Goal: Task Accomplishment & Management: Complete application form

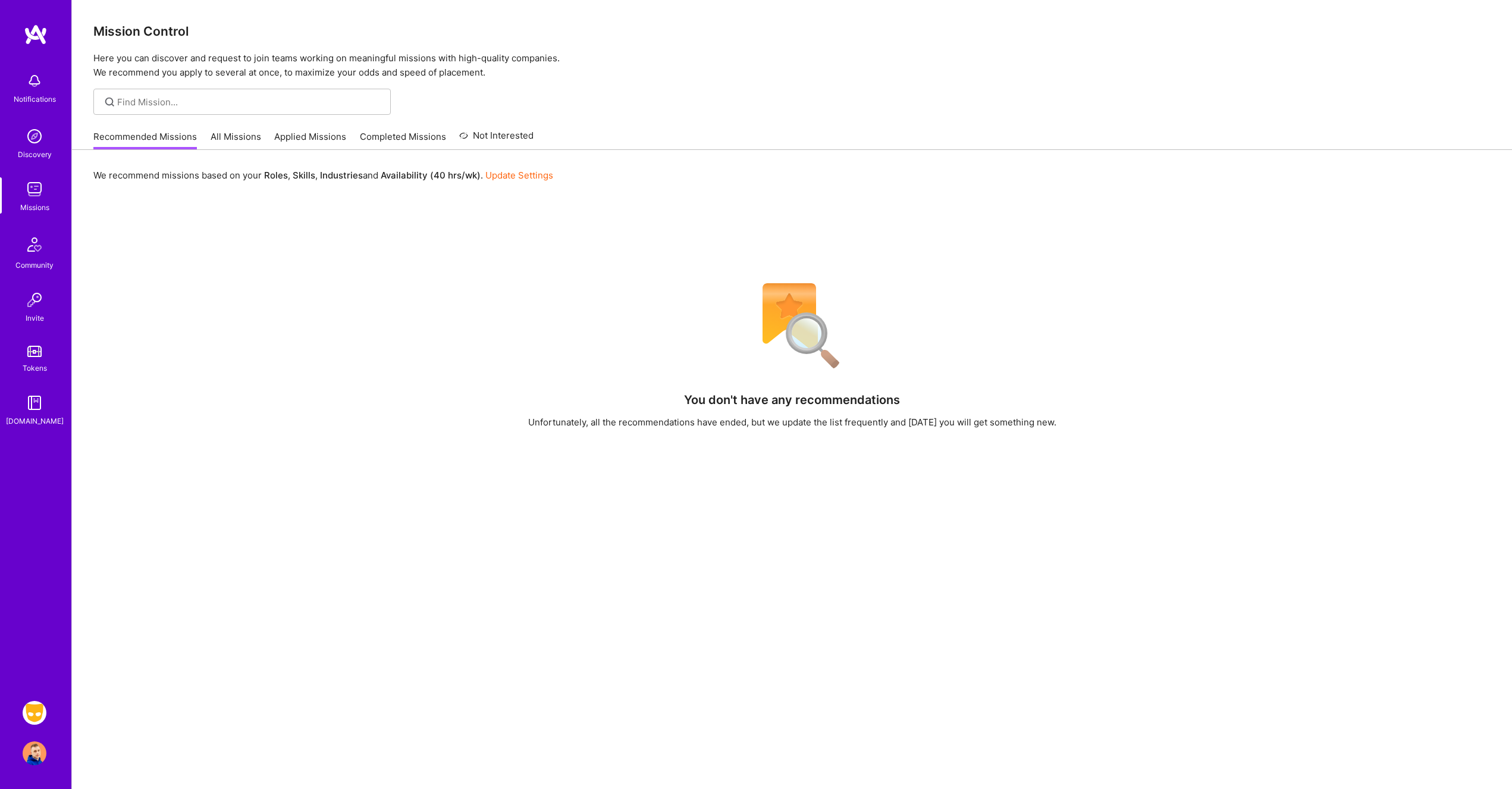
scroll to position [129, 0]
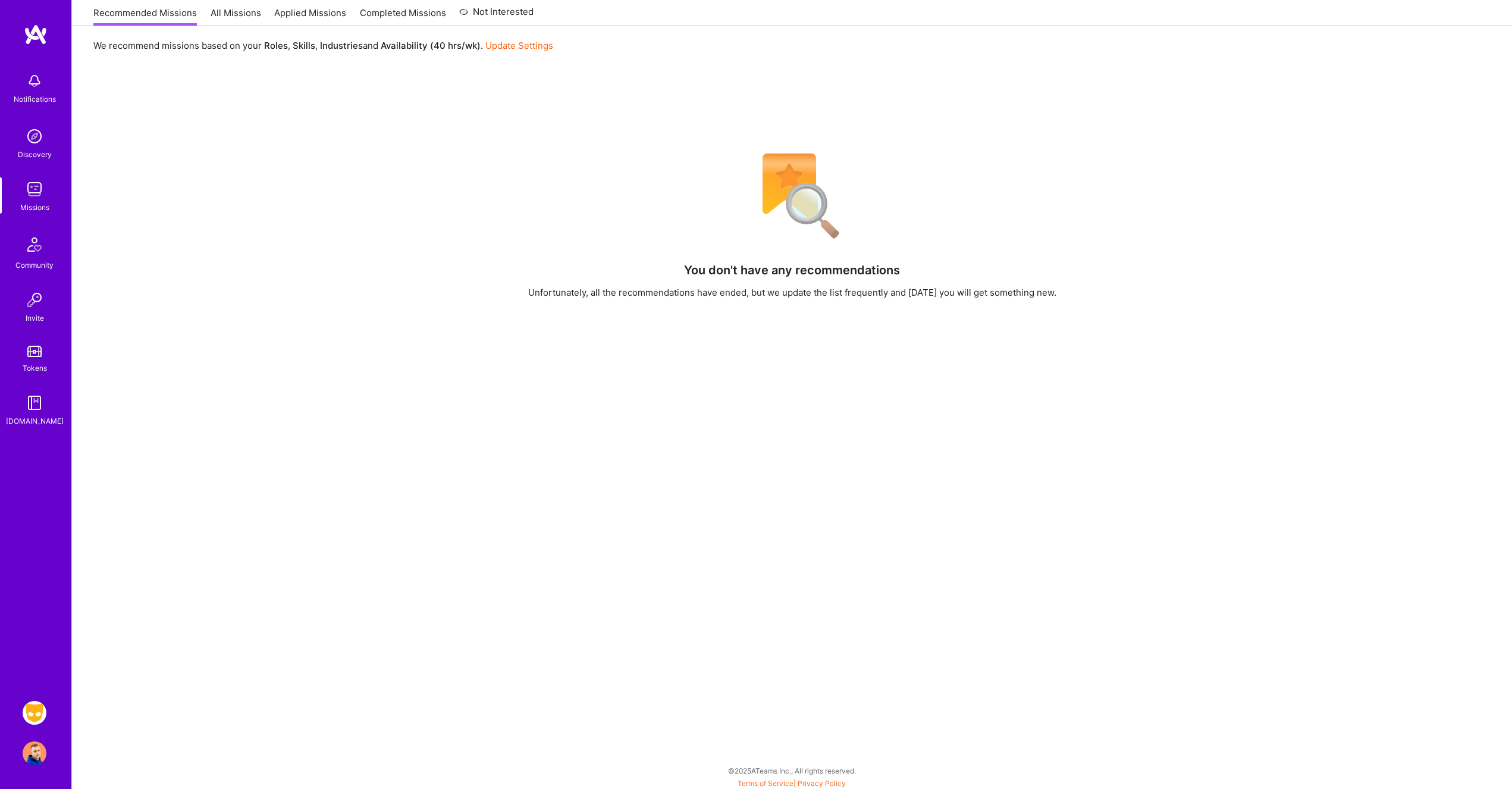
click at [32, 710] on img at bounding box center [35, 712] width 24 height 24
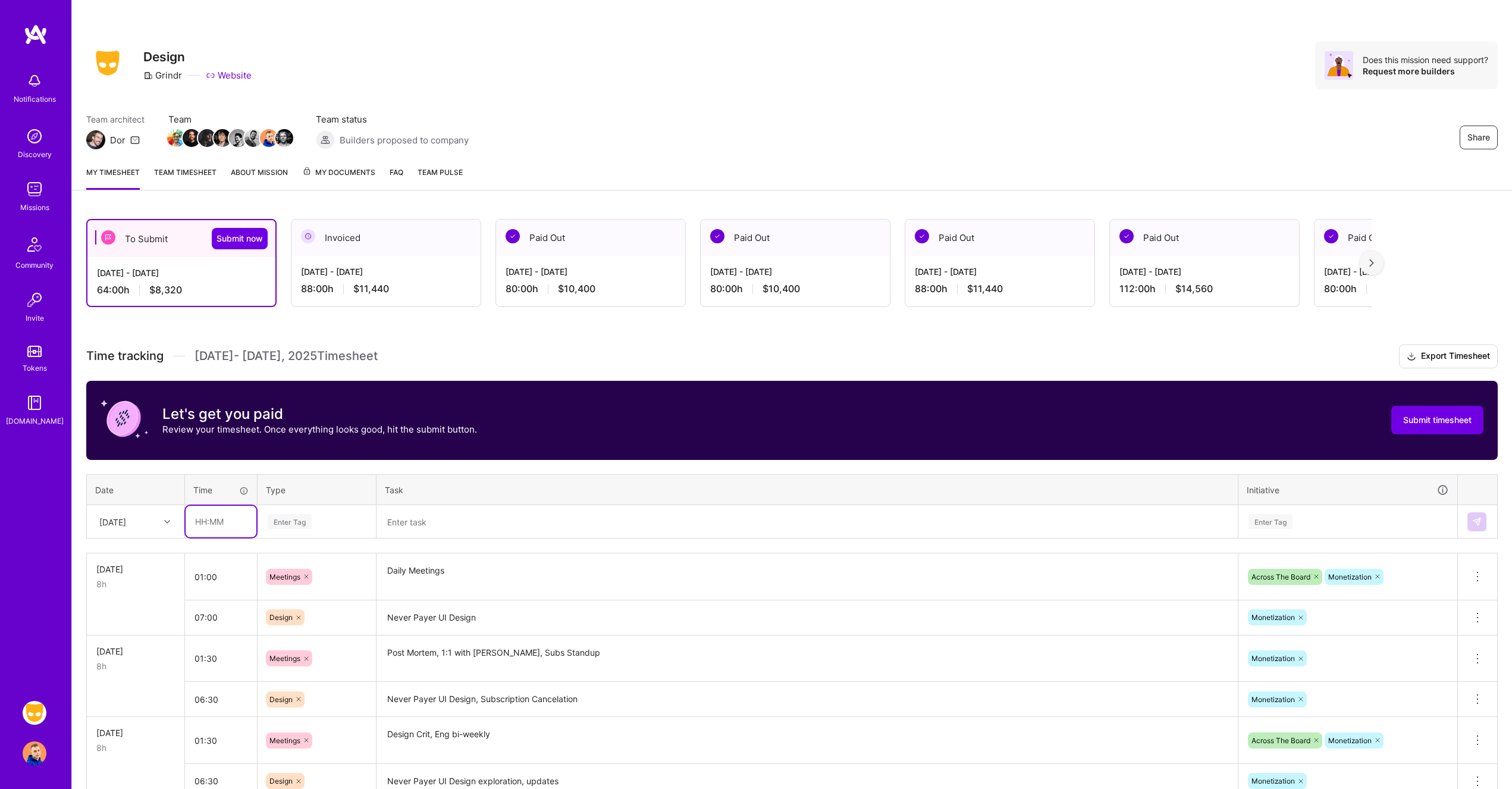
click at [222, 520] on input "text" at bounding box center [221, 522] width 71 height 32
click at [120, 523] on div "[DATE]" at bounding box center [113, 522] width 27 height 13
click at [226, 523] on input "text" at bounding box center [221, 522] width 71 height 32
type input "01:00"
type input "mee"
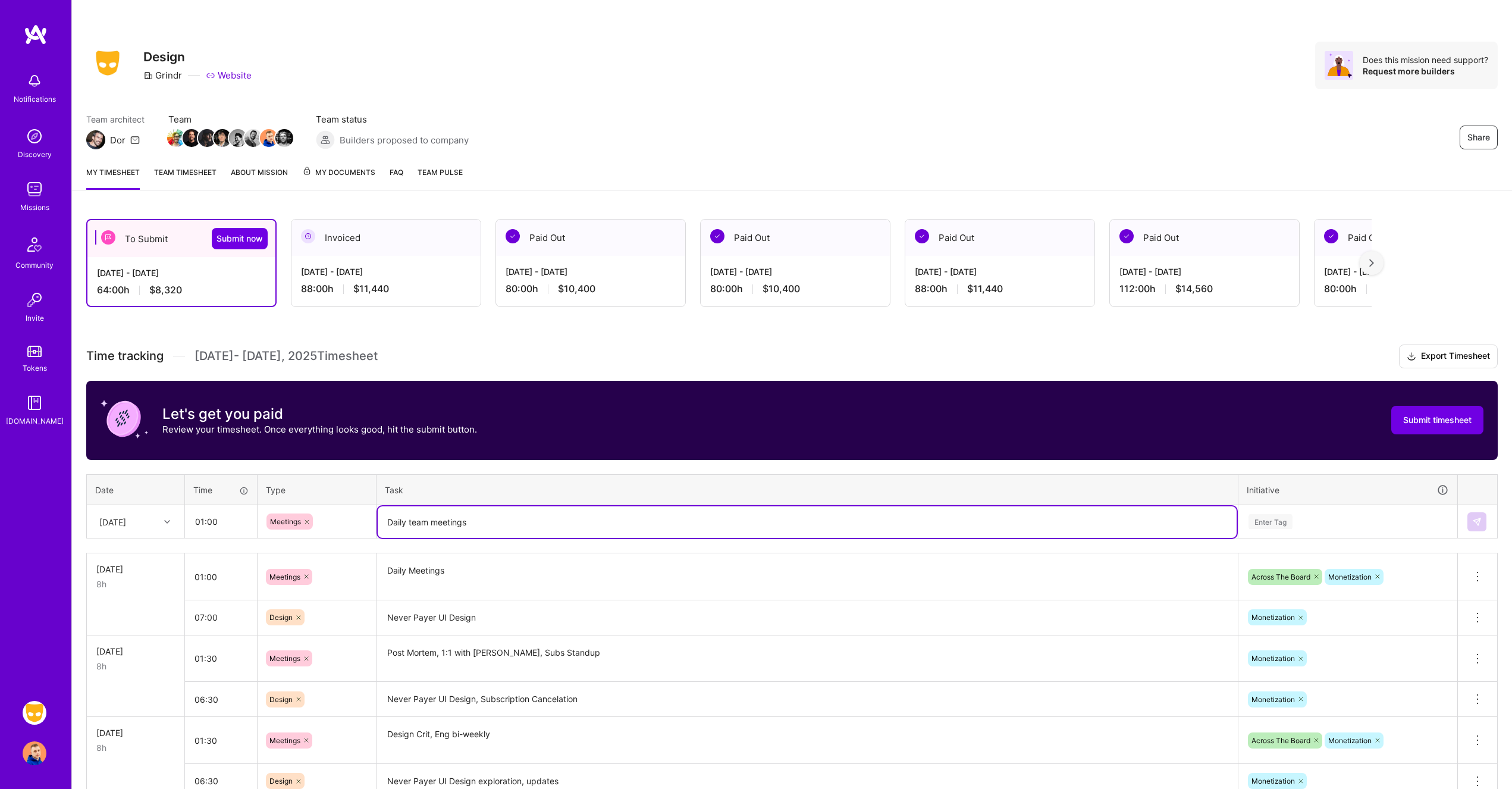
type textarea "Daily team meetings"
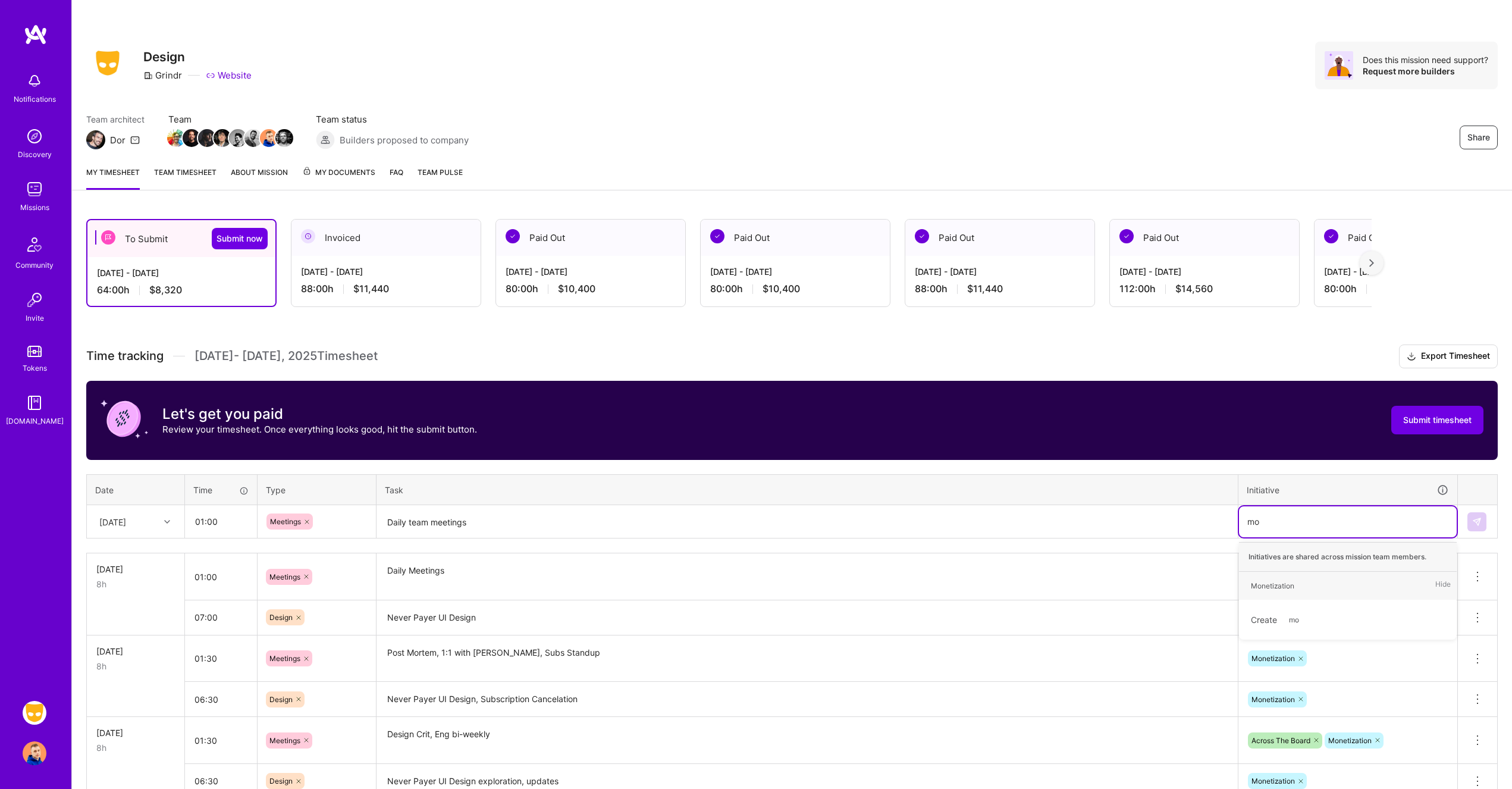
type input "mon"
click at [1476, 517] on img at bounding box center [1477, 522] width 9 height 9
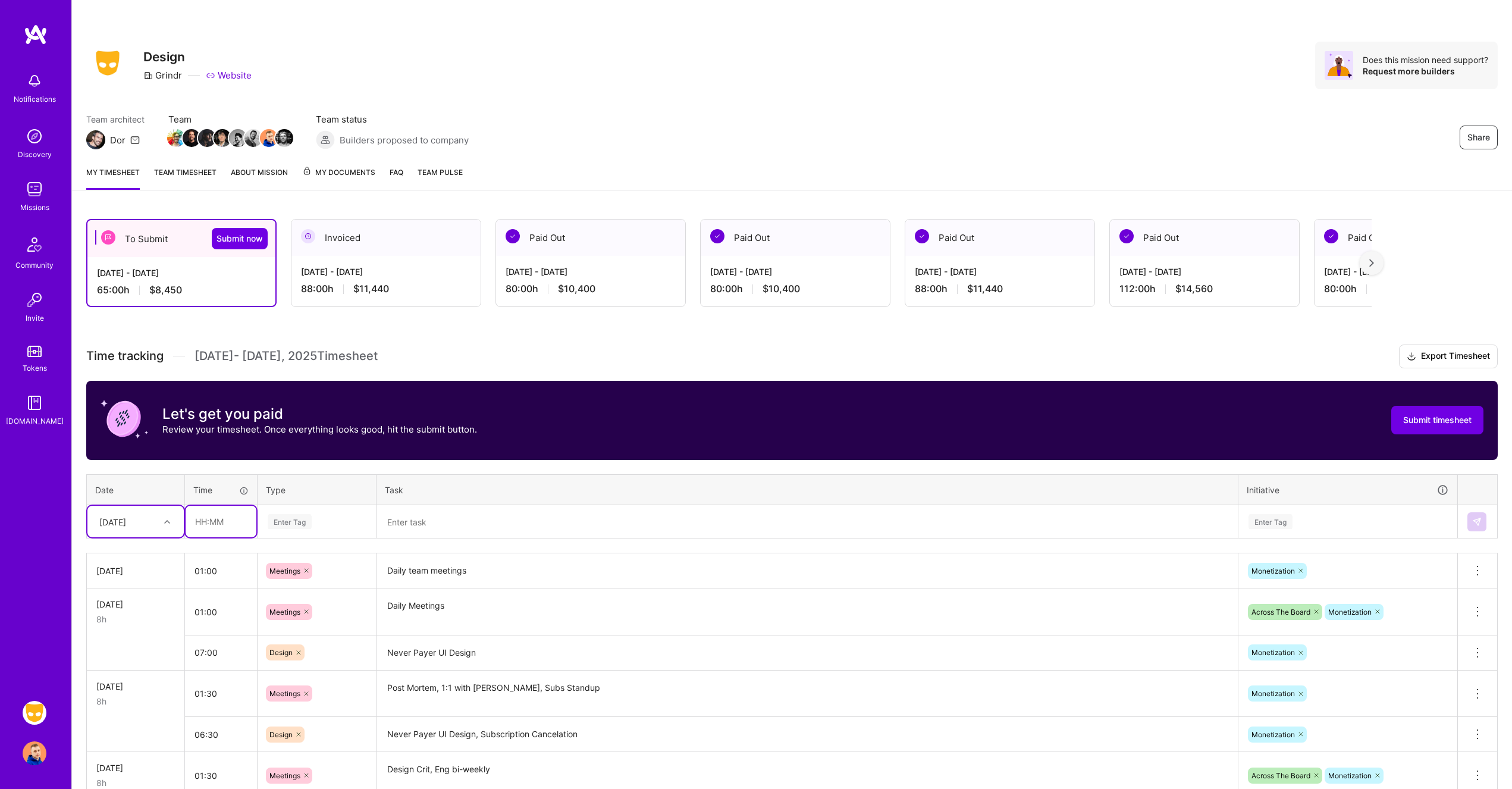
click at [223, 521] on input "text" at bounding box center [221, 522] width 71 height 32
type input "07:00"
type input "des"
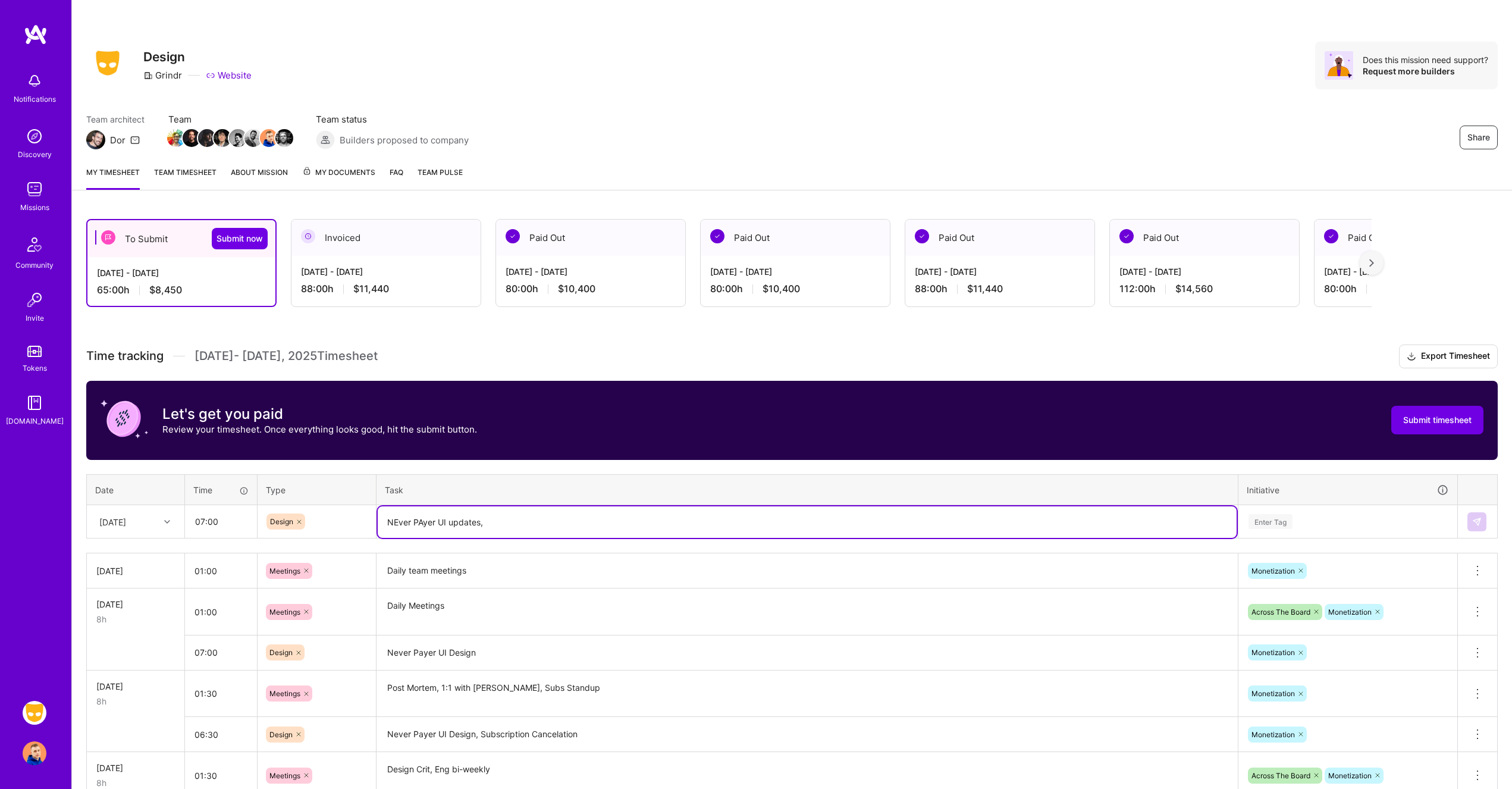
click at [398, 522] on textarea "NEver PAyer UI updates," at bounding box center [807, 522] width 859 height 32
drag, startPoint x: 421, startPoint y: 521, endPoint x: 416, endPoint y: 520, distance: 5.1
click at [416, 520] on textarea "Never PAyer UI updates," at bounding box center [807, 522] width 859 height 32
click at [514, 521] on textarea "Never Payer UI updates," at bounding box center [807, 522] width 859 height 32
type textarea "Never Payer UI updates, Self Serve AD portal"
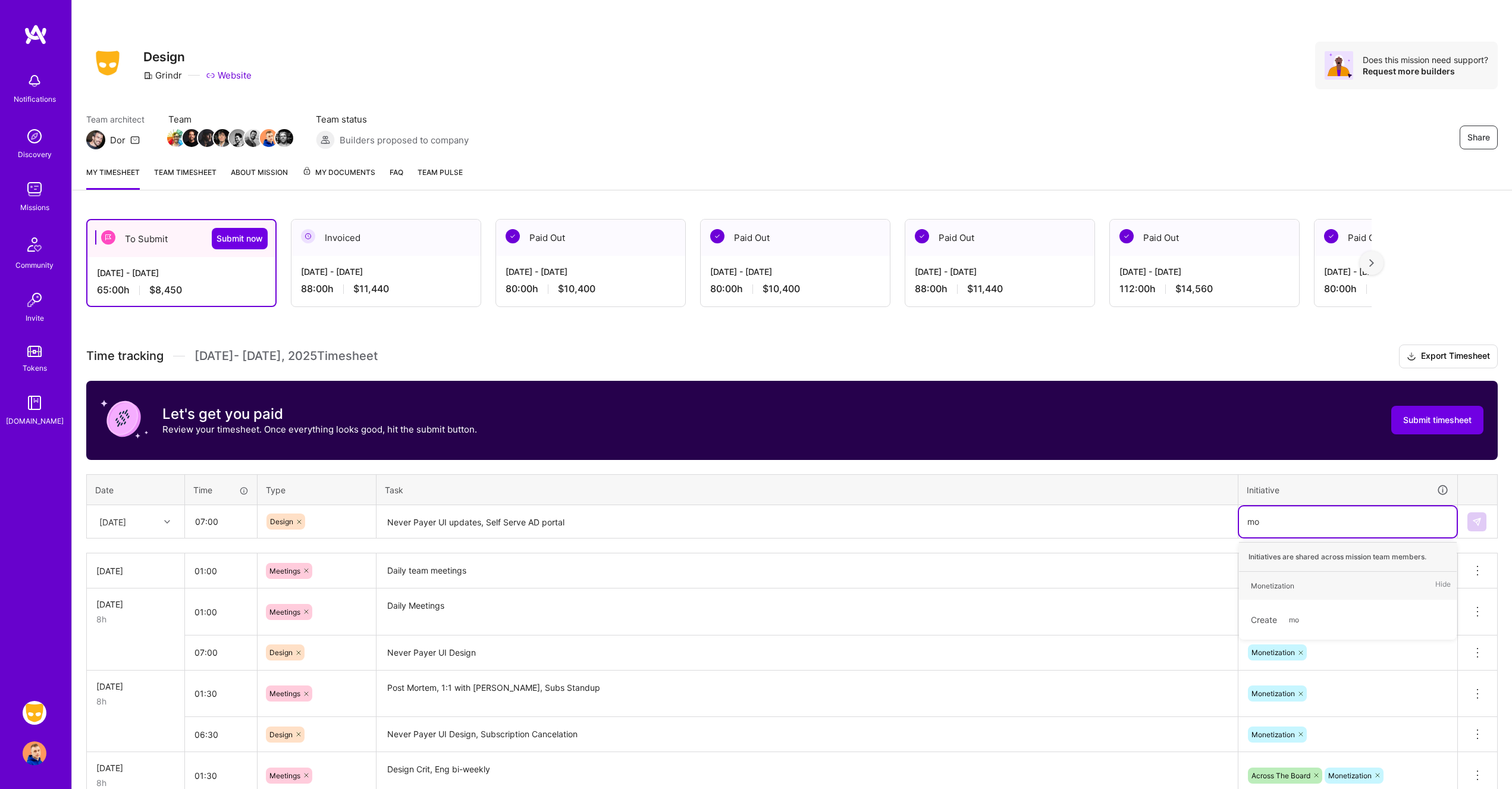
type input "mon"
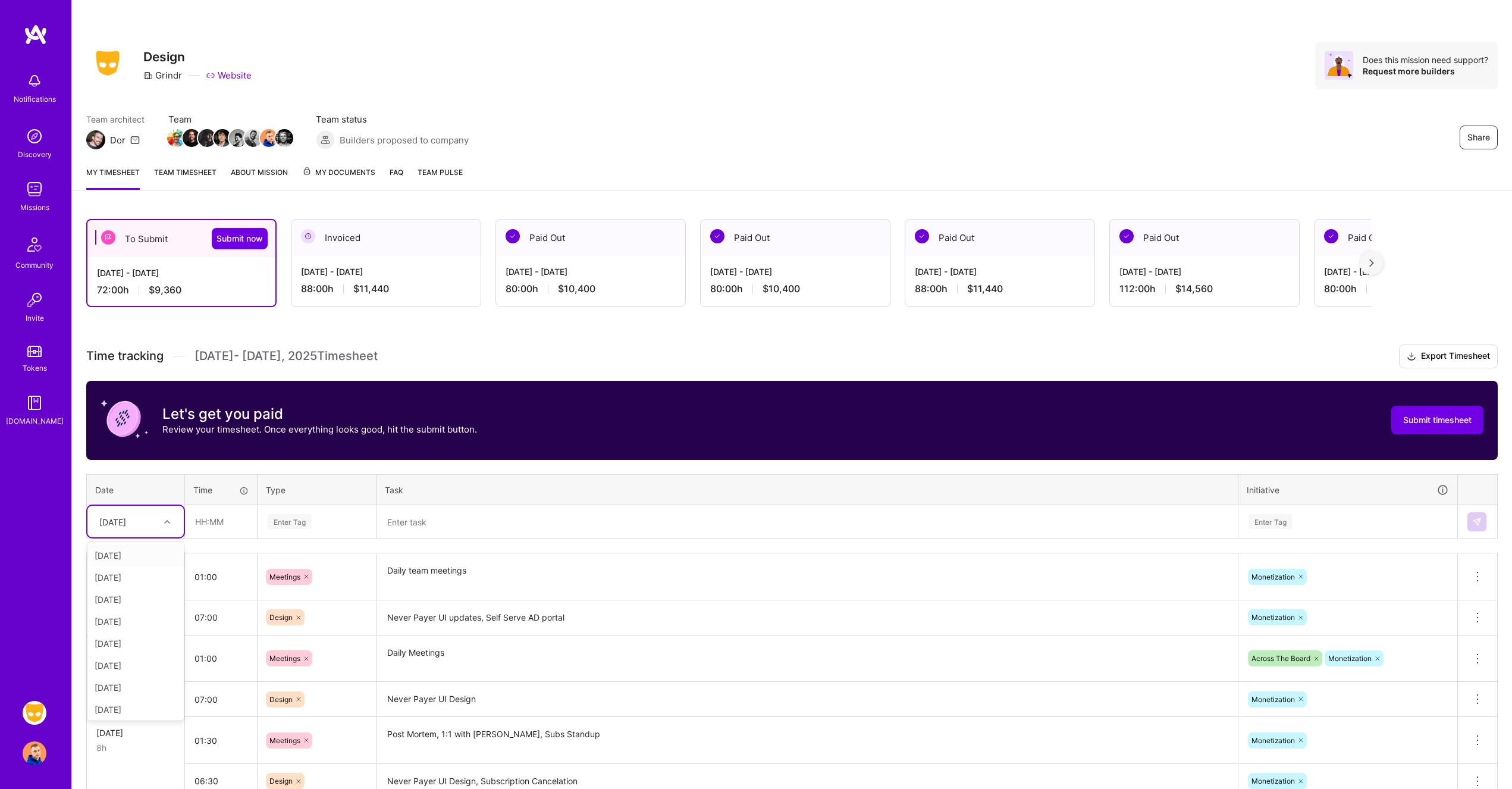
click at [168, 520] on icon at bounding box center [167, 522] width 6 height 6
click at [140, 710] on div "[DATE]" at bounding box center [136, 707] width 96 height 22
click at [215, 525] on input "text" at bounding box center [221, 522] width 71 height 32
type input "02:30"
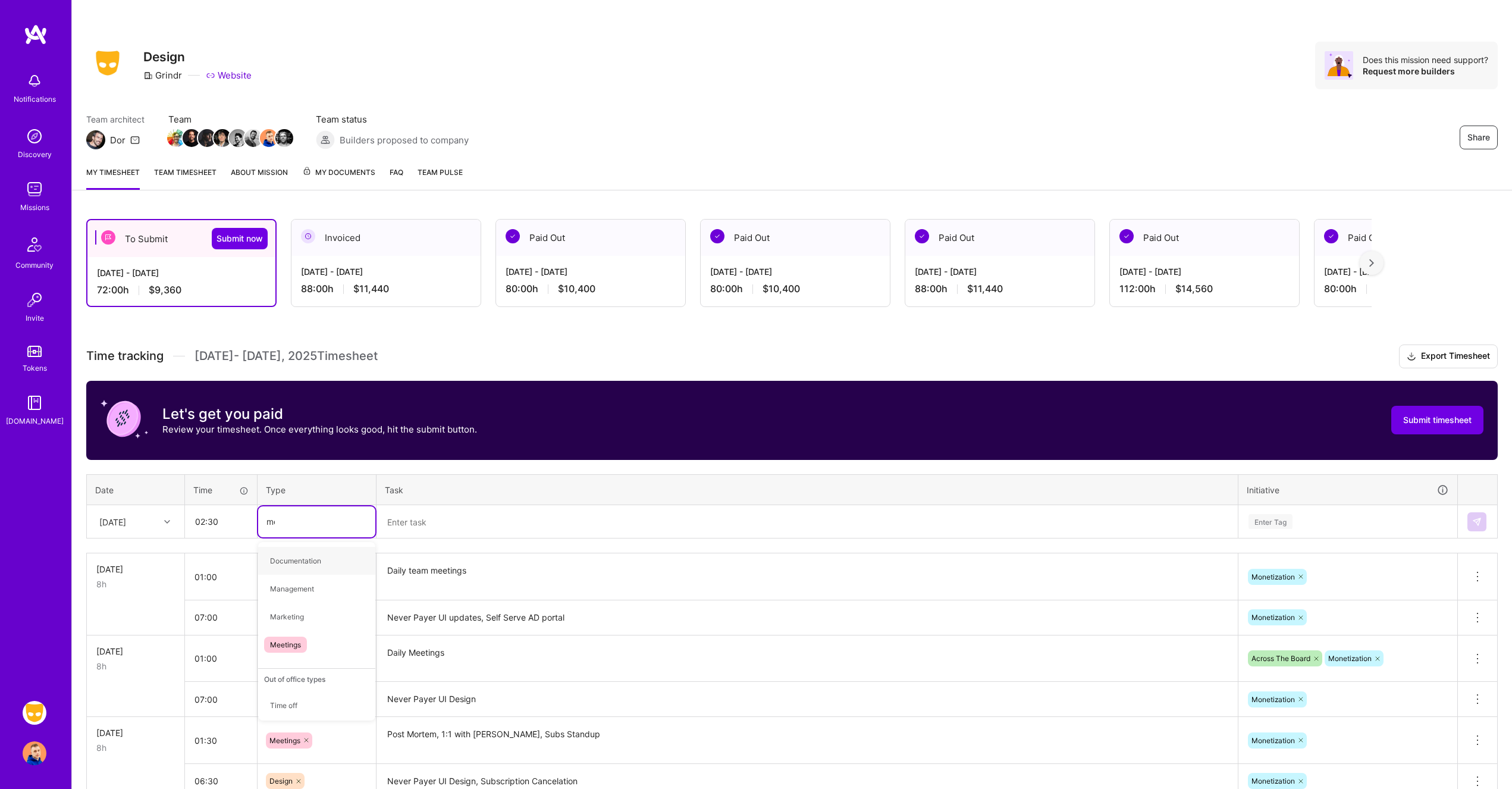
type input "mee"
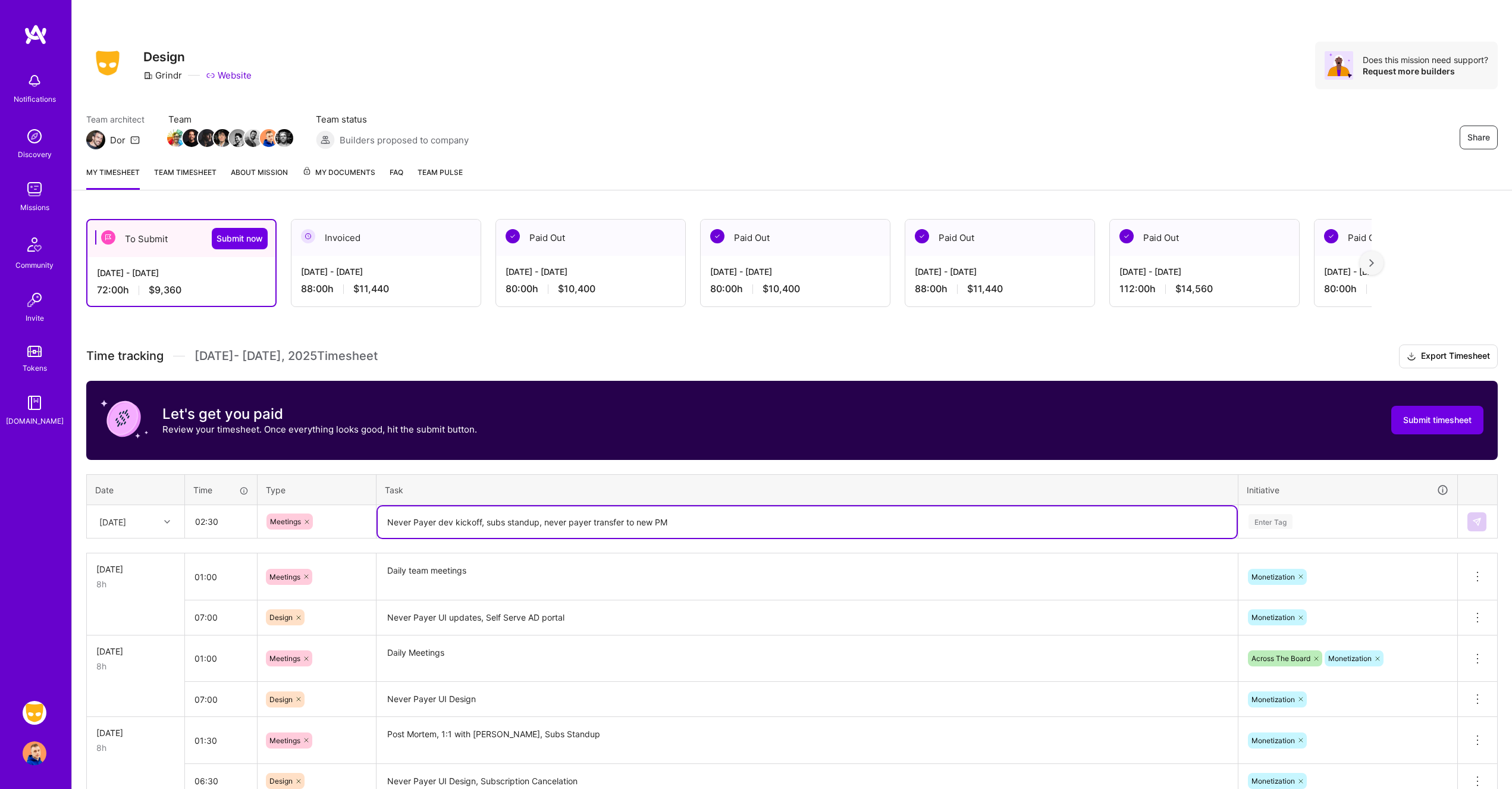
type textarea "Never Payer dev kickoff, subs standup, never payer transfer to new PM"
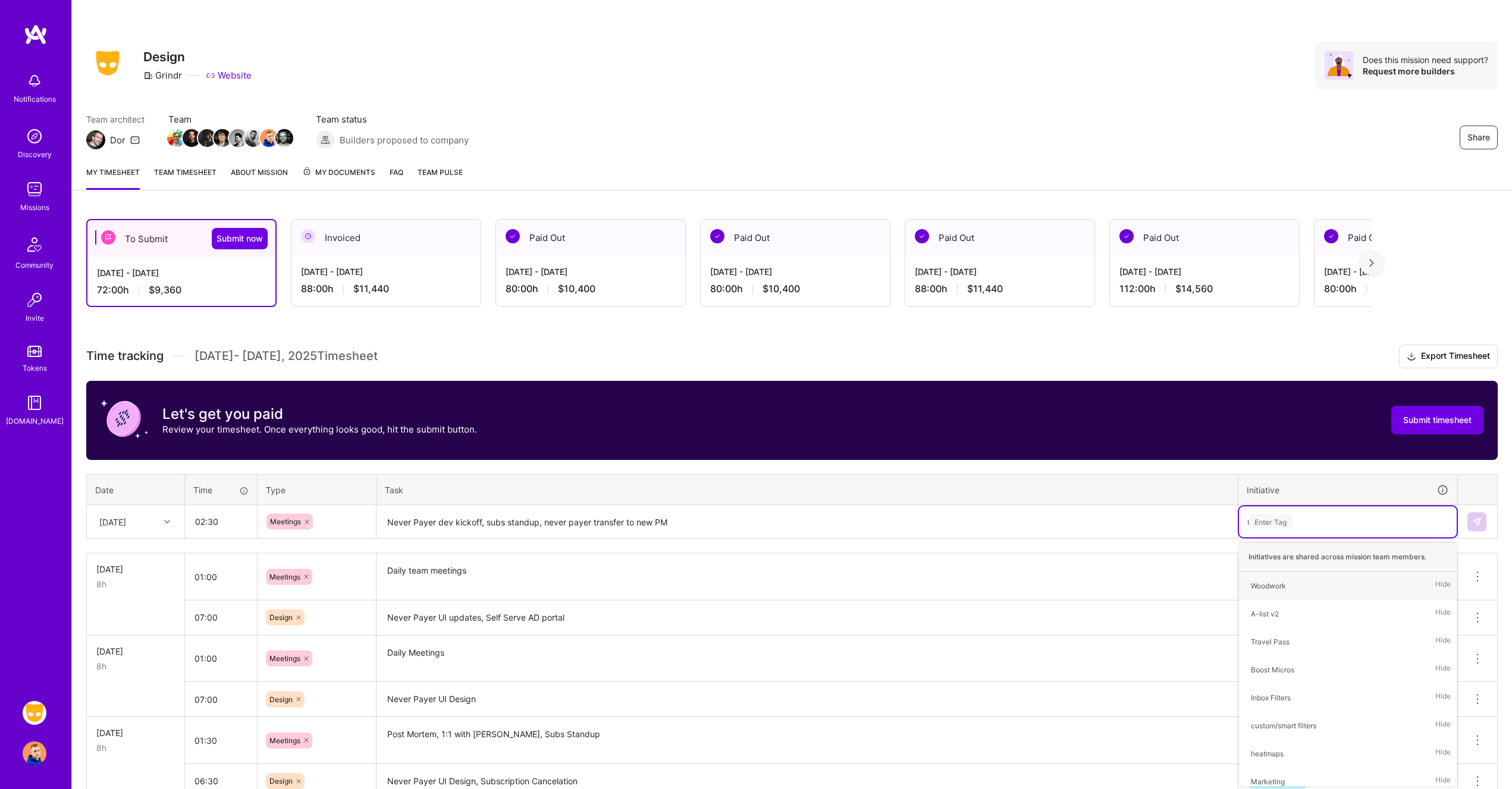
type input "mo"
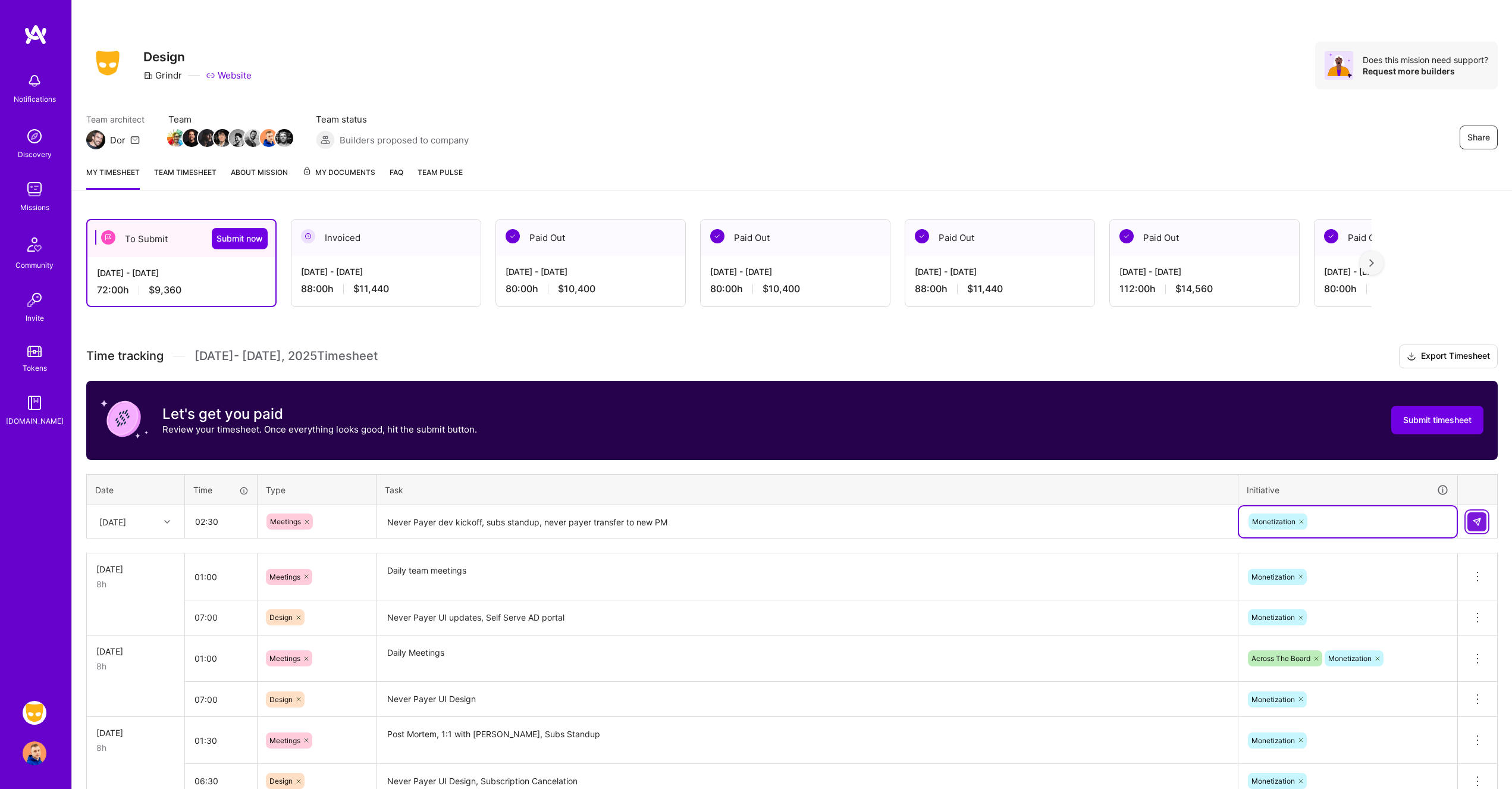
click at [1474, 523] on img at bounding box center [1477, 522] width 9 height 9
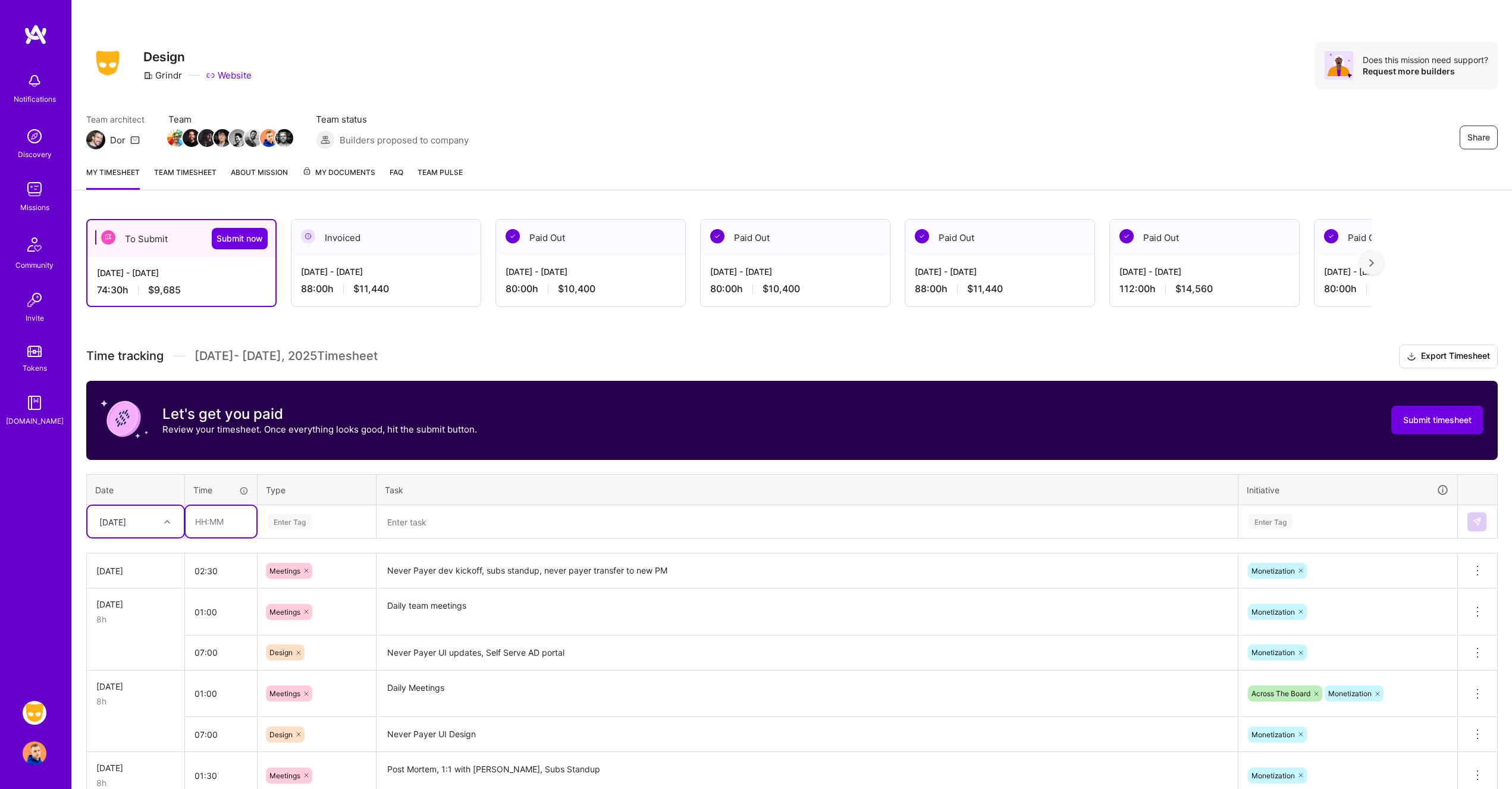
click at [207, 522] on input "text" at bounding box center [221, 522] width 71 height 32
type input "05:30"
type input "des"
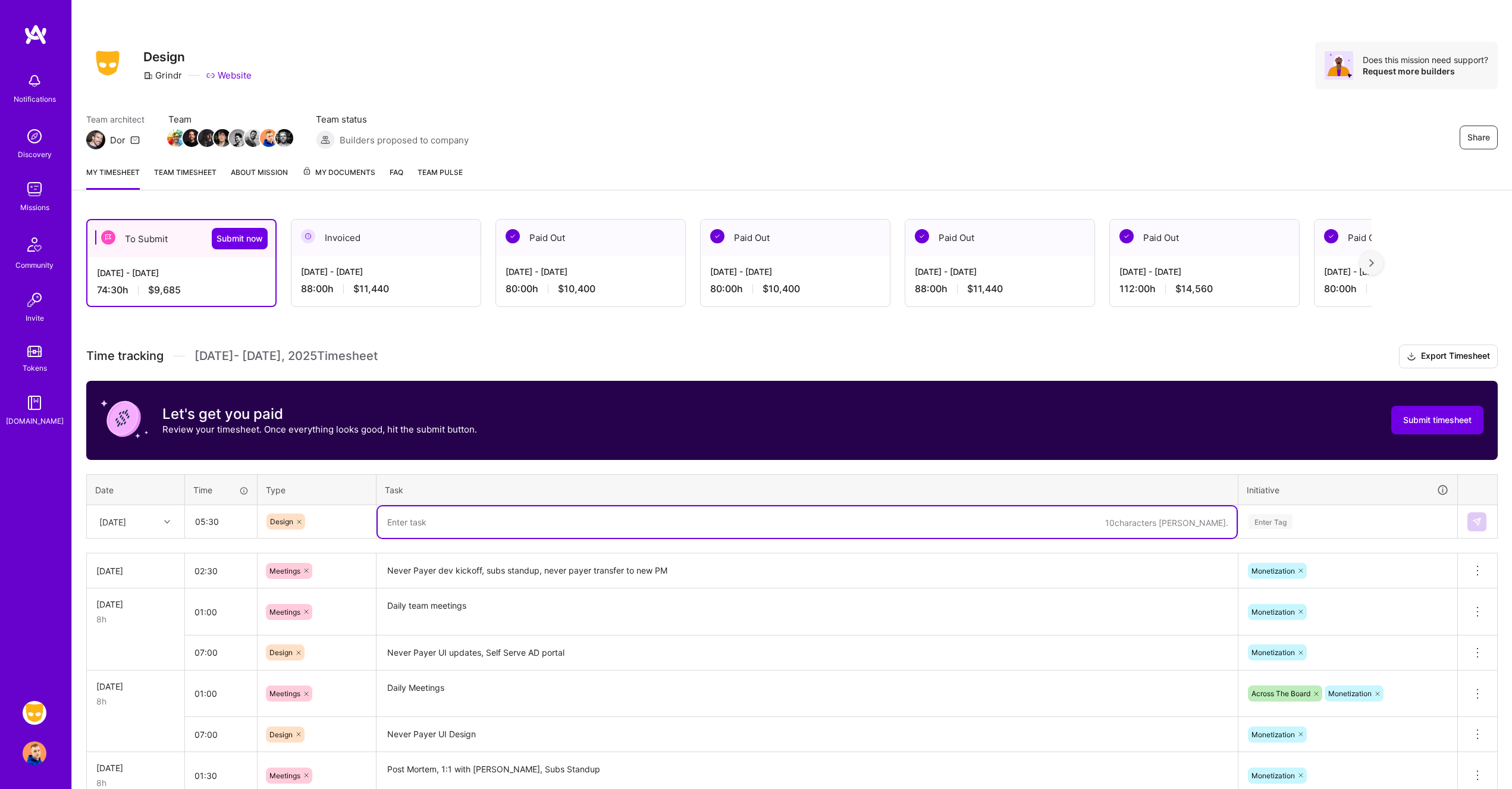
click at [398, 651] on textarea "Never Payer UI updates, Self Serve AD portal" at bounding box center [807, 653] width 859 height 32
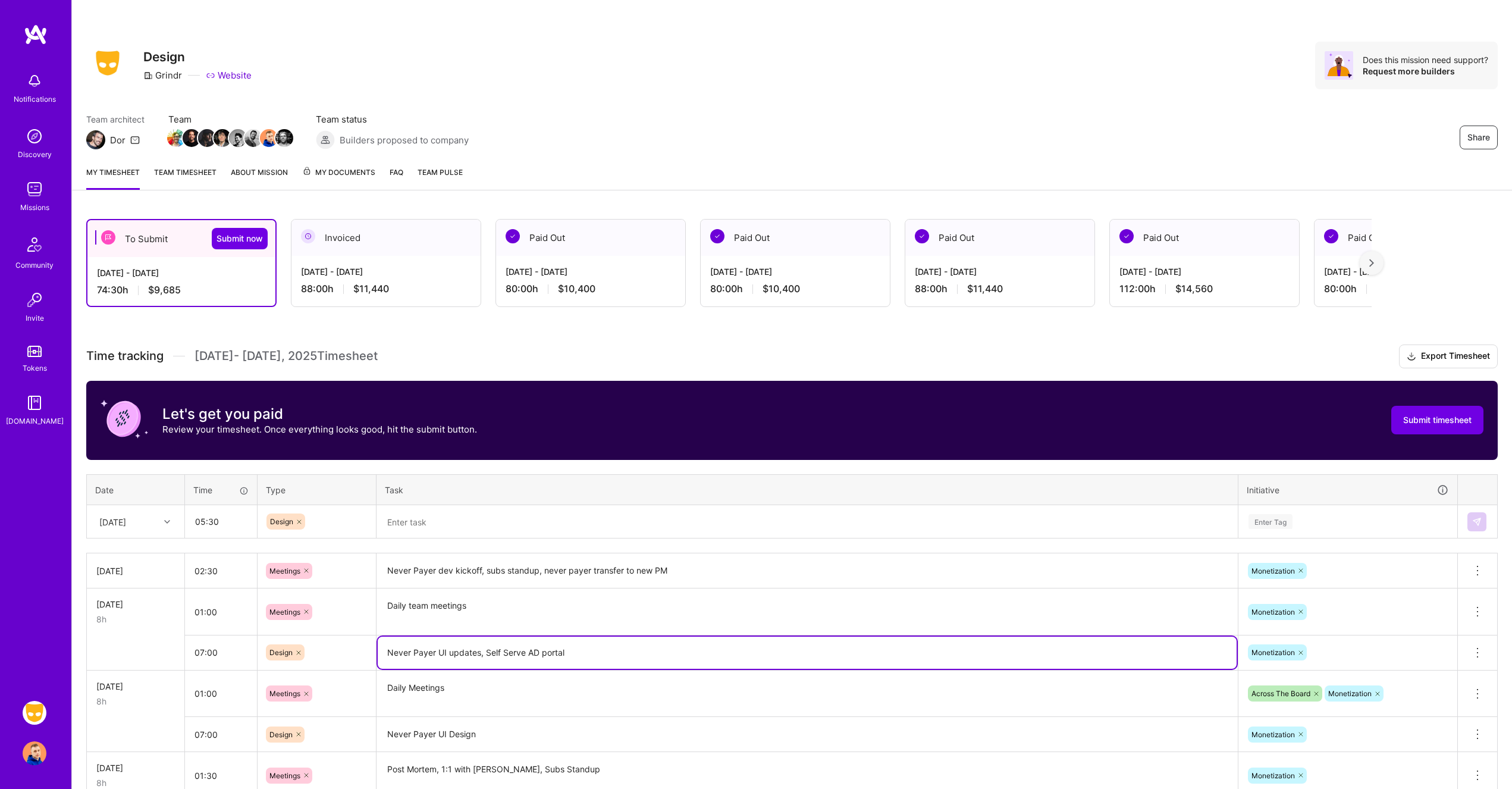
click at [398, 651] on textarea "Never Payer UI updates, Self Serve AD portal" at bounding box center [807, 653] width 859 height 32
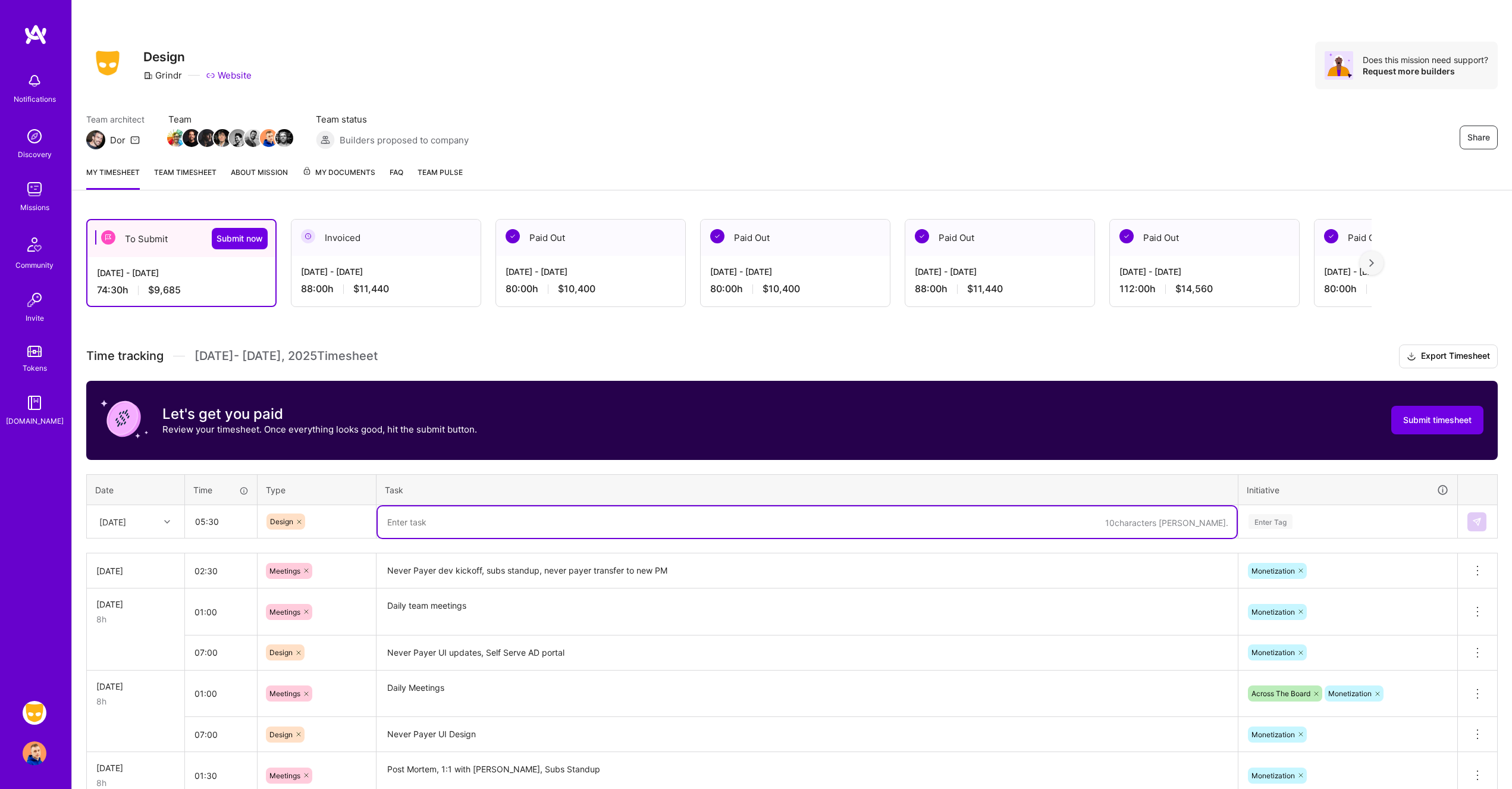
click at [556, 516] on textarea at bounding box center [807, 522] width 859 height 32
paste textarea "Never Payer UI updates, Self Serve AD portal"
drag, startPoint x: 480, startPoint y: 521, endPoint x: 447, endPoint y: 518, distance: 33.1
click at [447, 518] on textarea "Never Payer UI updates, Self Serve AD portal" at bounding box center [807, 522] width 859 height 32
type textarea "Never Payer UI, Self Serve AD portal"
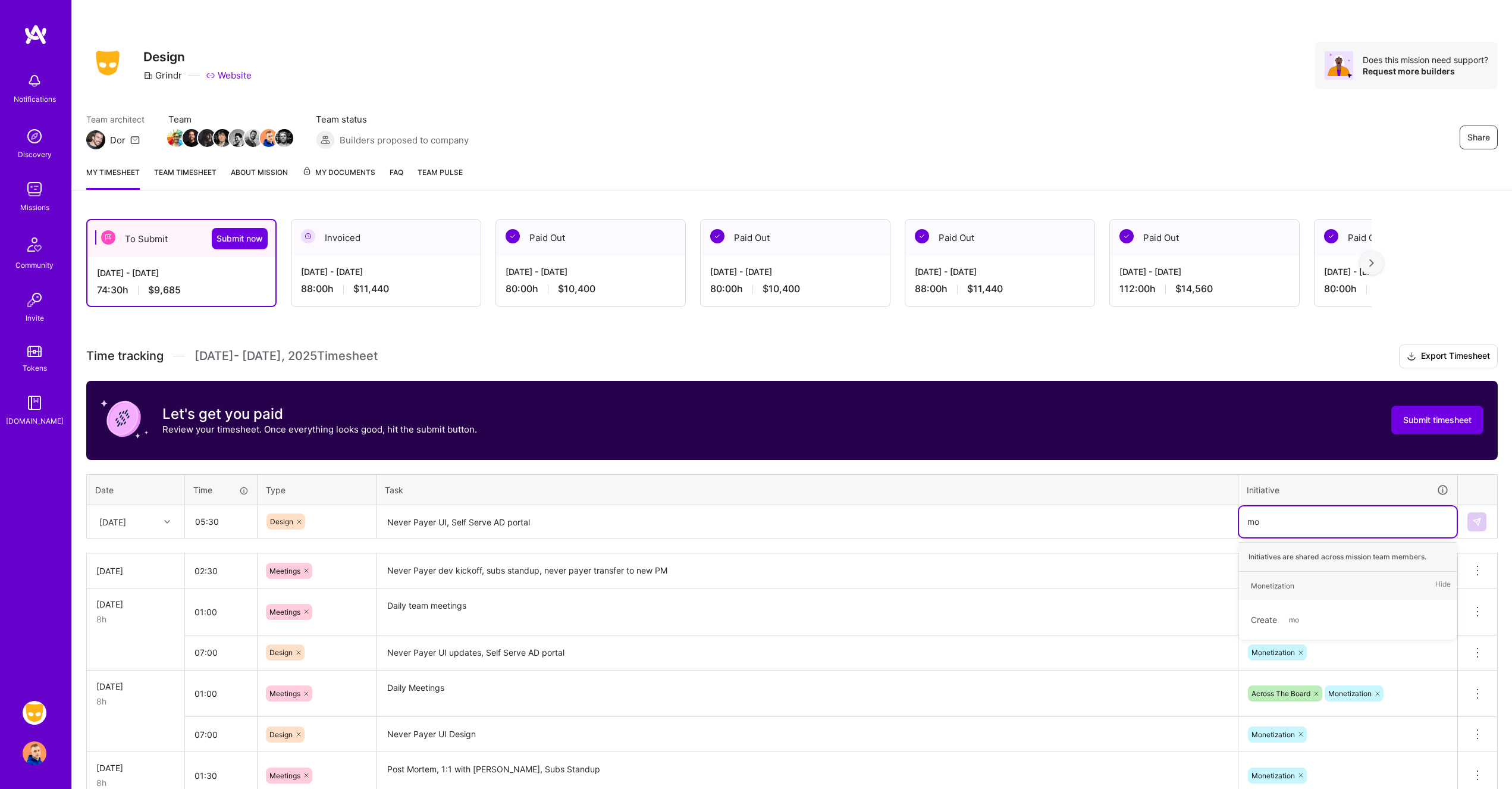
type input "mon"
click at [1481, 525] on button at bounding box center [1477, 522] width 19 height 19
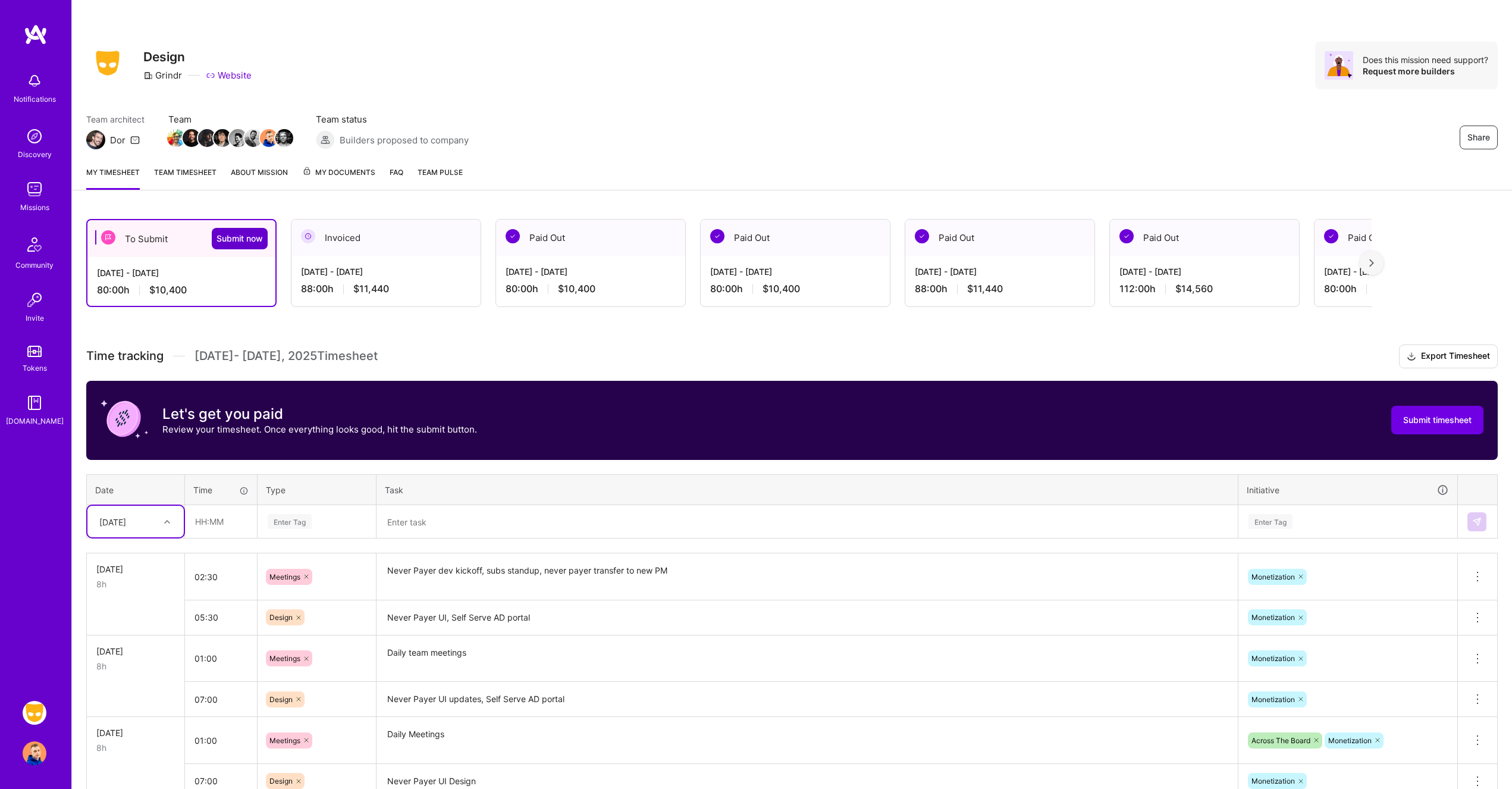
click at [249, 238] on span "Submit now" at bounding box center [239, 238] width 47 height 12
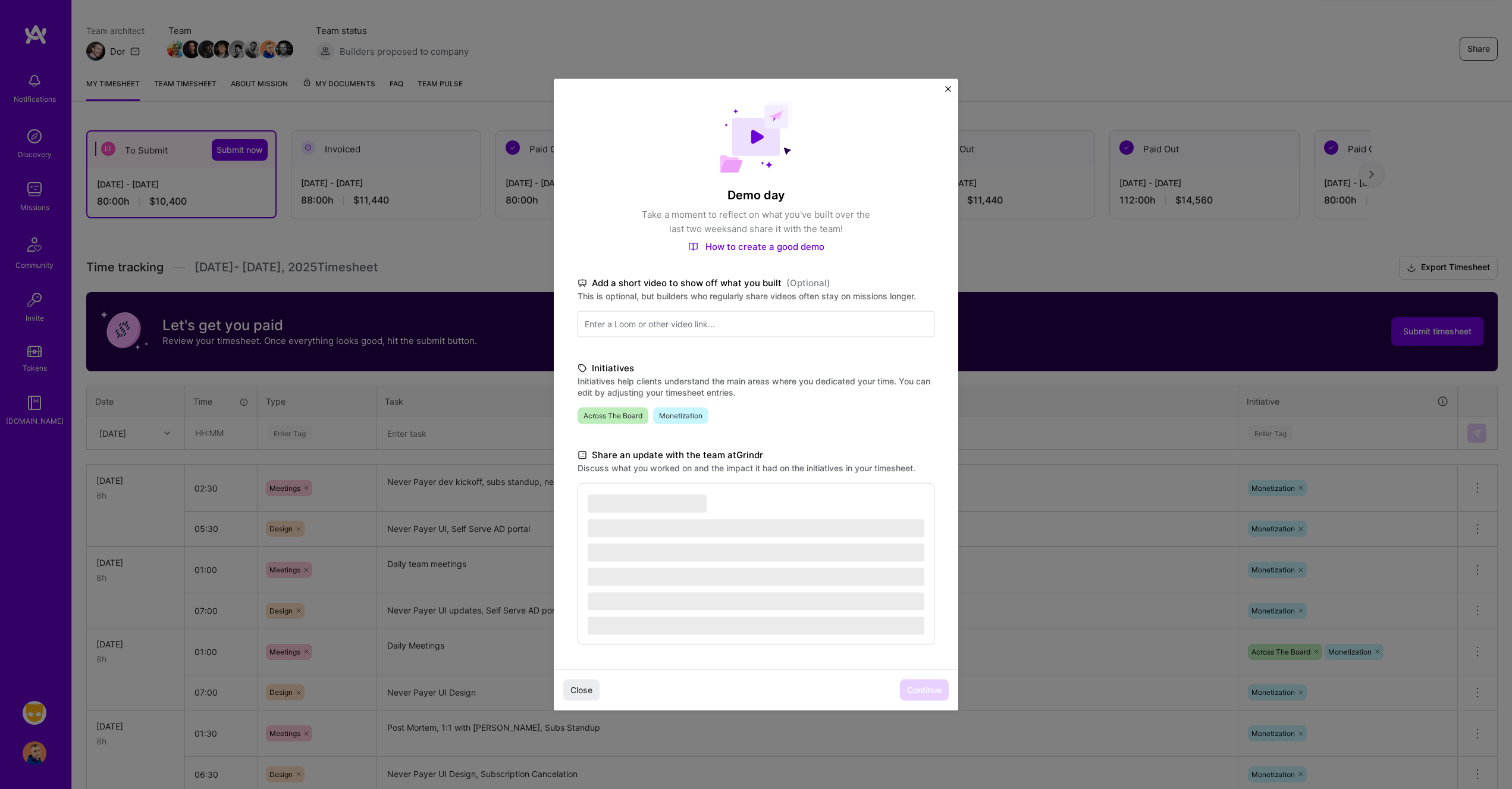
scroll to position [92, 0]
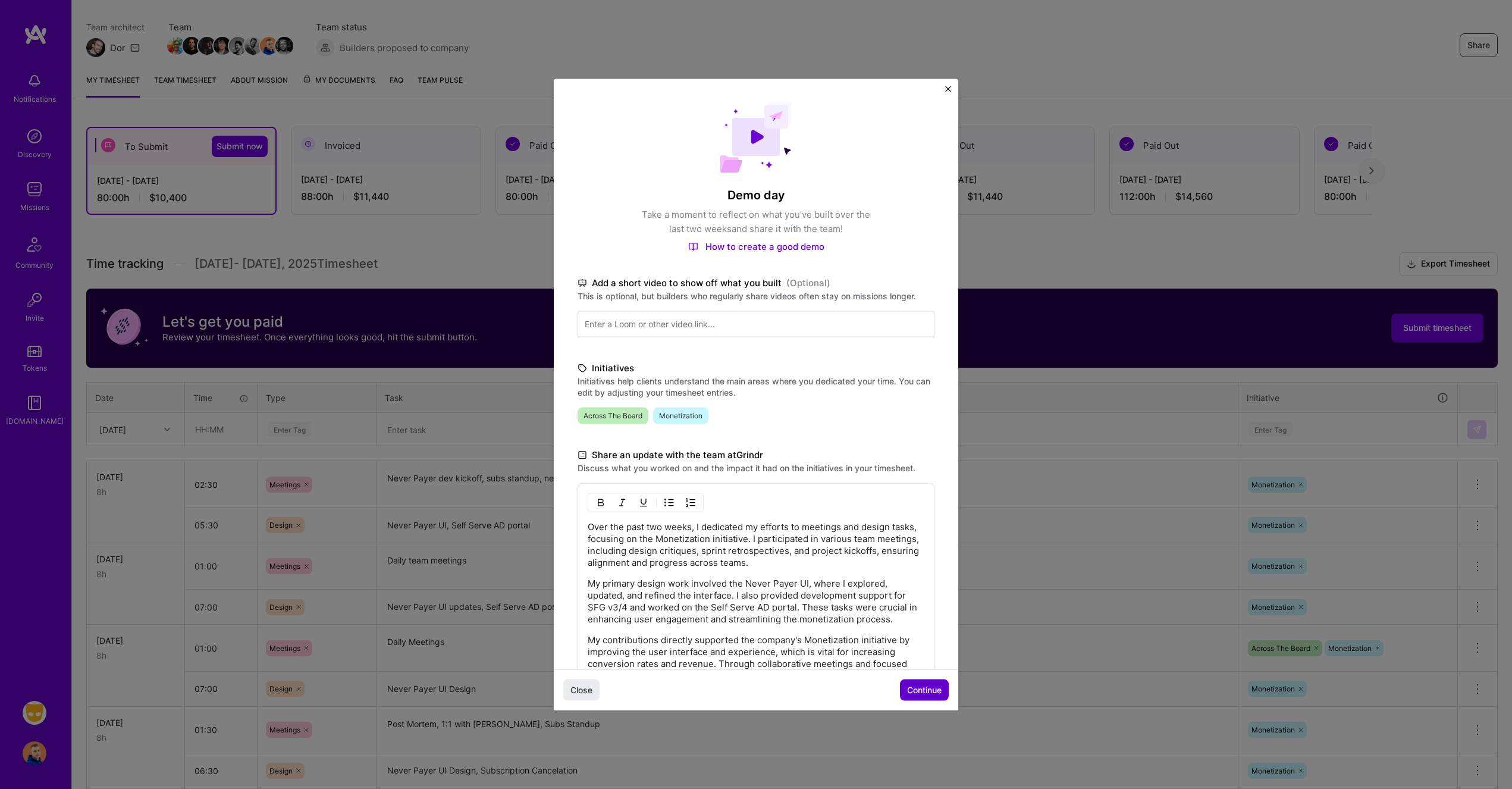
click at [926, 692] on span "Continue" at bounding box center [925, 689] width 35 height 12
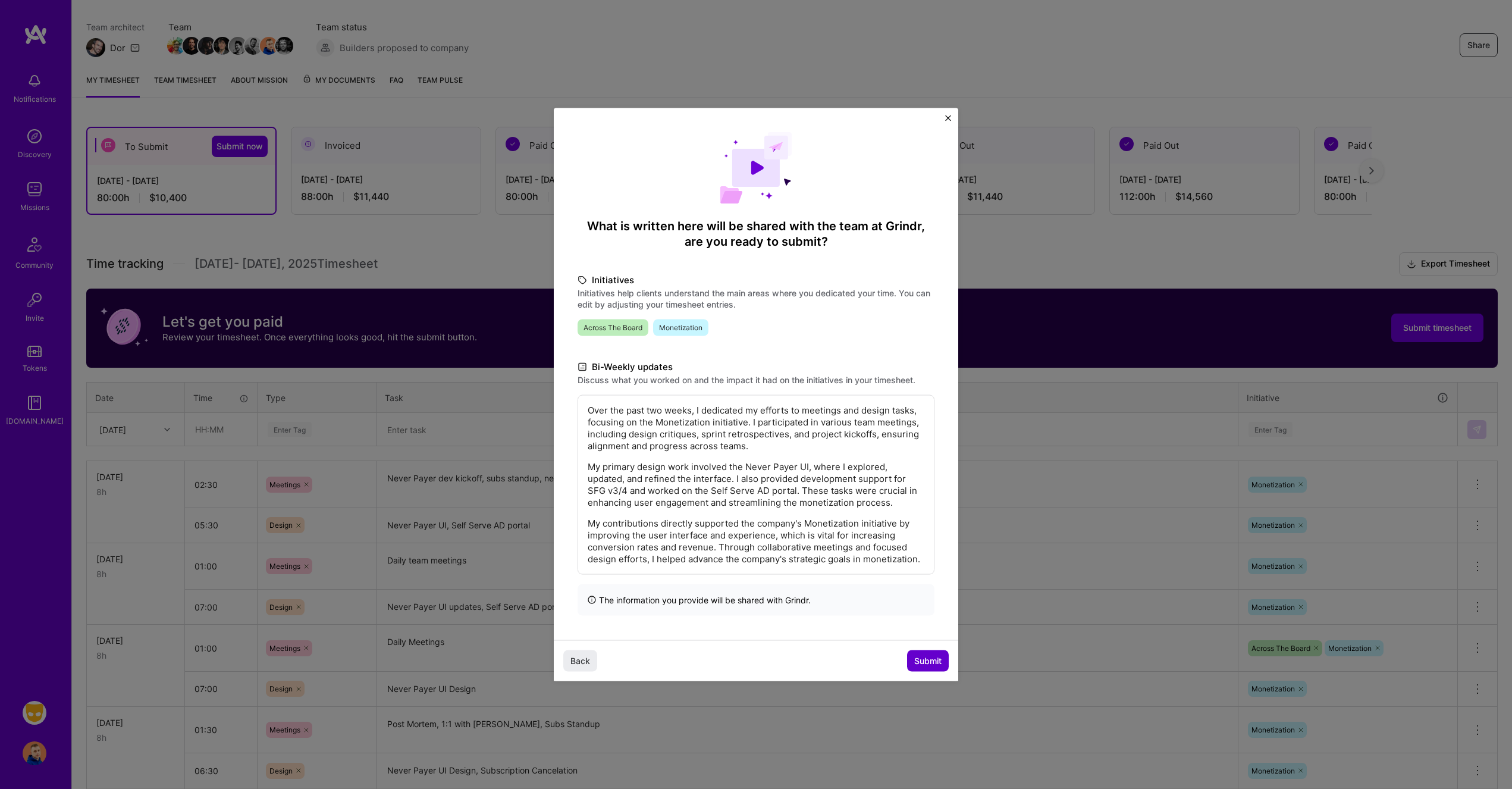
scroll to position [0, 0]
click at [928, 661] on span "Submit" at bounding box center [928, 660] width 28 height 12
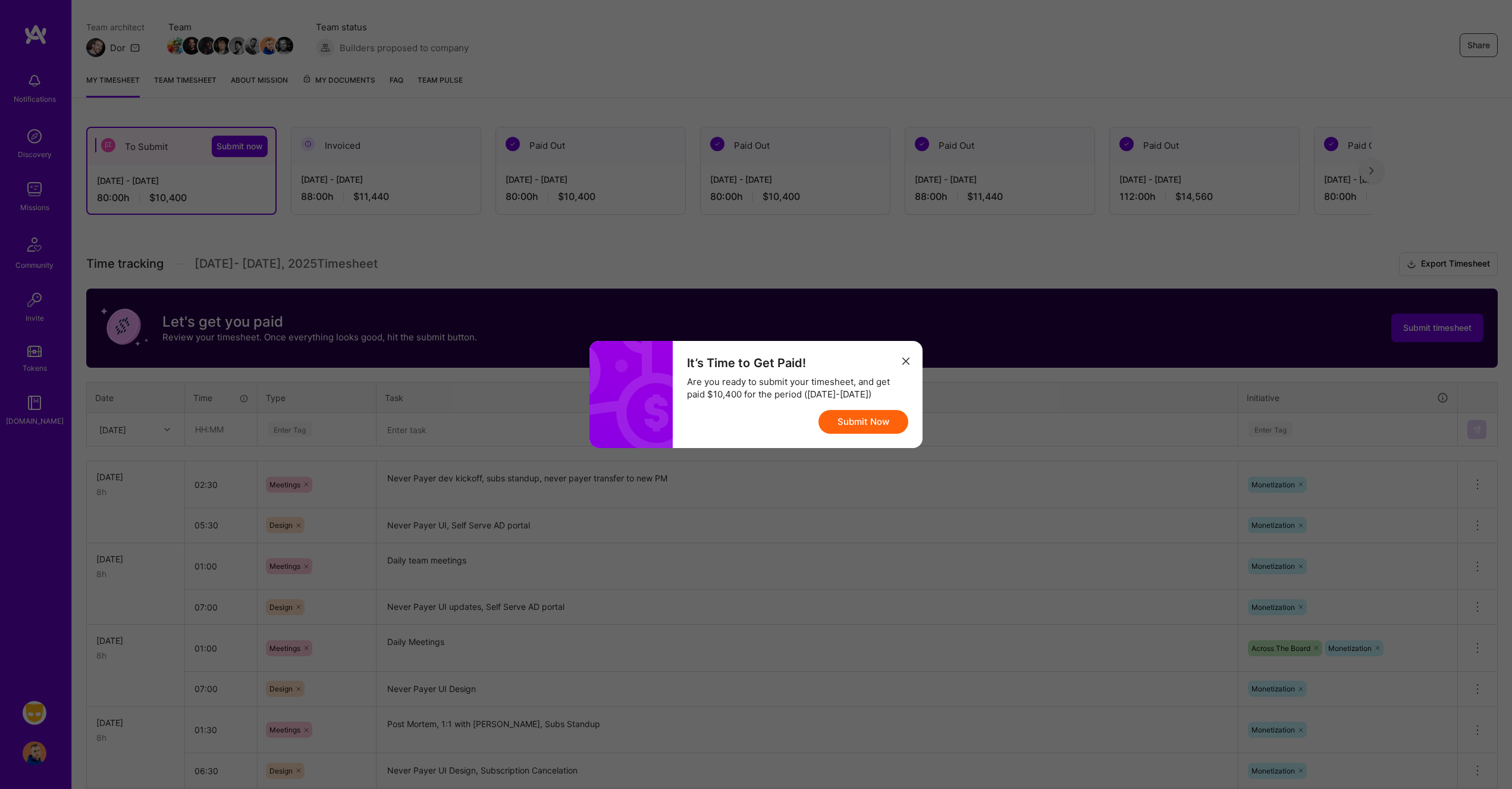
click at [879, 424] on button "Submit Now" at bounding box center [863, 421] width 90 height 24
